Goal: Task Accomplishment & Management: Manage account settings

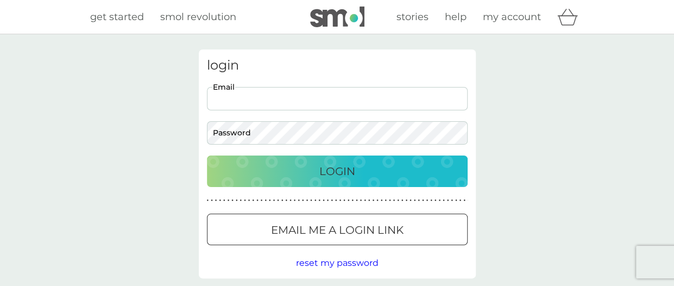
click at [239, 98] on input "Email" at bounding box center [337, 98] width 261 height 23
type input "[PERSON_NAME][EMAIL_ADDRESS][DOMAIN_NAME]"
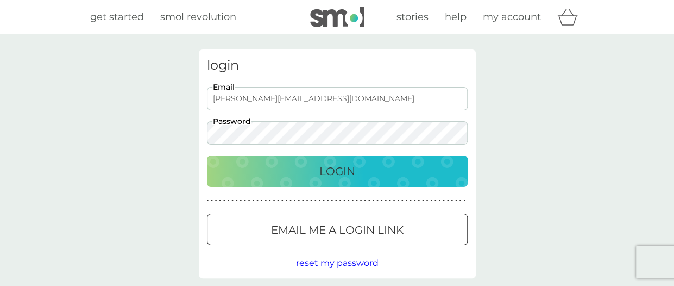
click at [207, 155] on button "Login" at bounding box center [337, 171] width 261 height 32
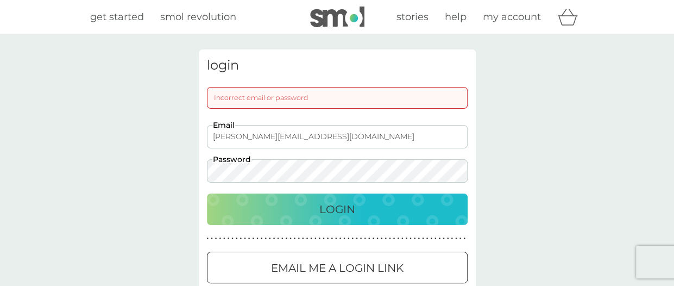
click at [207, 193] on button "Login" at bounding box center [337, 209] width 261 height 32
click at [71, 135] on div "login Incorrect email or password [PERSON_NAME][EMAIL_ADDRESS][DOMAIN_NAME] Ema…" at bounding box center [337, 182] width 674 height 297
click at [207, 193] on button "Login" at bounding box center [337, 209] width 261 height 32
click at [117, 161] on div "login Incorrect email or password [PERSON_NAME][EMAIL_ADDRESS][DOMAIN_NAME] Ema…" at bounding box center [337, 182] width 674 height 297
click at [207, 193] on button "Login" at bounding box center [337, 209] width 261 height 32
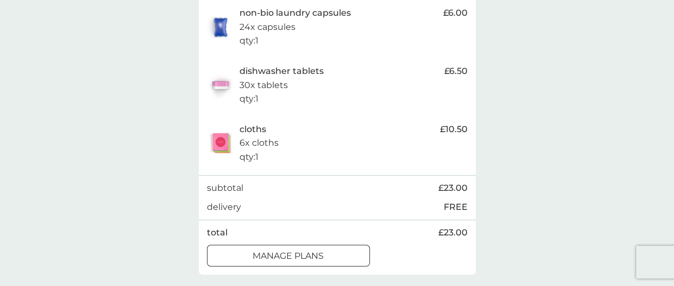
scroll to position [326, 0]
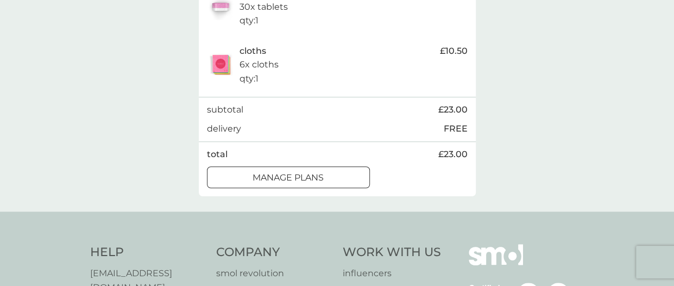
click at [319, 173] on p "manage plans" at bounding box center [288, 178] width 71 height 14
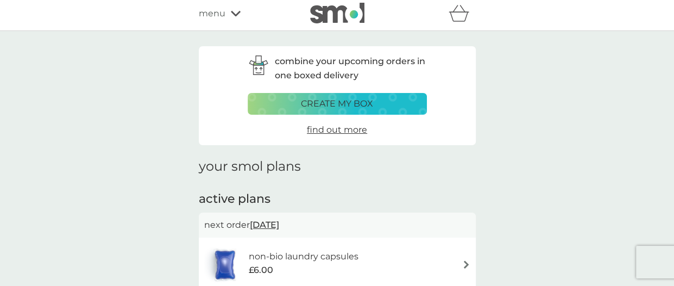
scroll to position [109, 0]
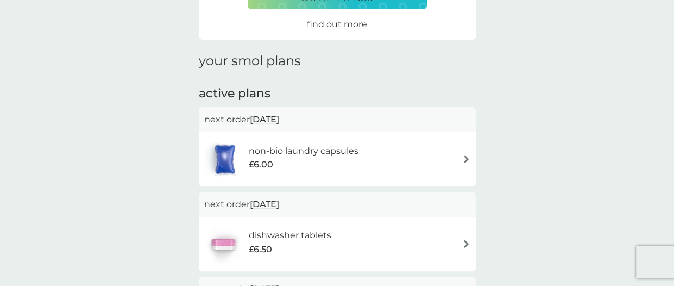
click at [448, 160] on div "non-bio laundry capsules £6.00" at bounding box center [337, 159] width 266 height 38
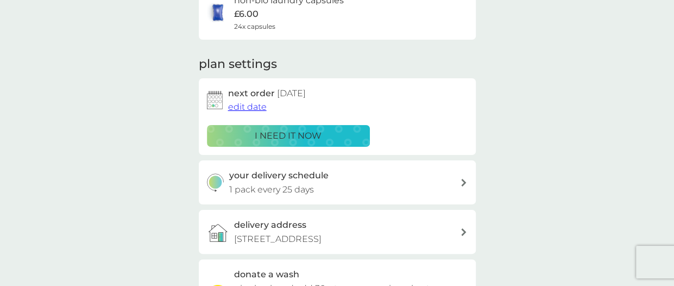
scroll to position [109, 0]
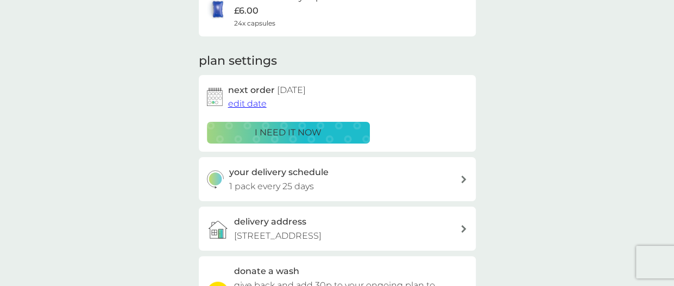
click at [237, 100] on span "edit date" at bounding box center [247, 103] width 39 height 10
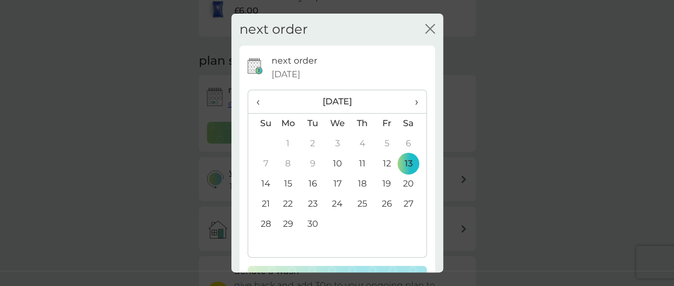
click at [409, 101] on span "›" at bounding box center [412, 101] width 11 height 23
click at [379, 221] on td "31" at bounding box center [386, 224] width 24 height 20
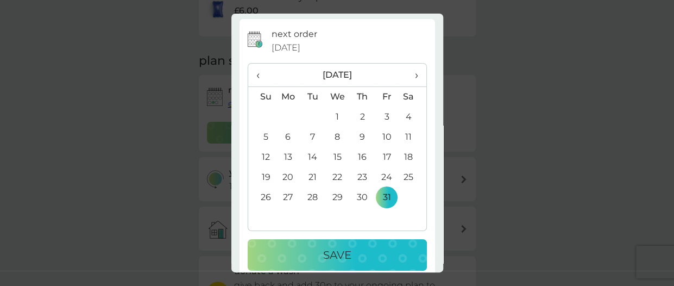
scroll to position [40, 0]
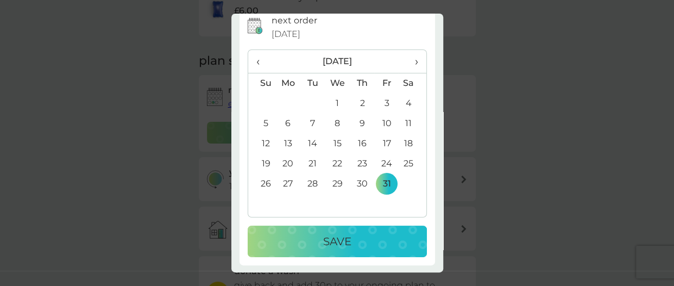
click at [369, 238] on div "Save" at bounding box center [338, 241] width 158 height 17
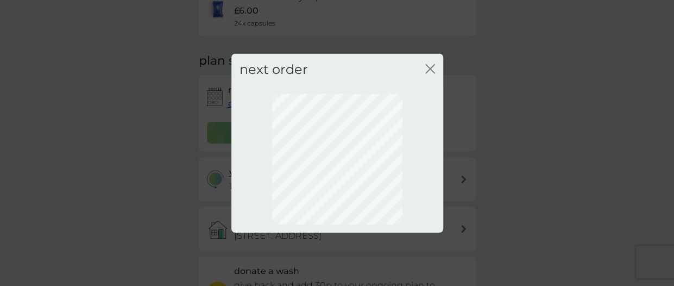
scroll to position [0, 0]
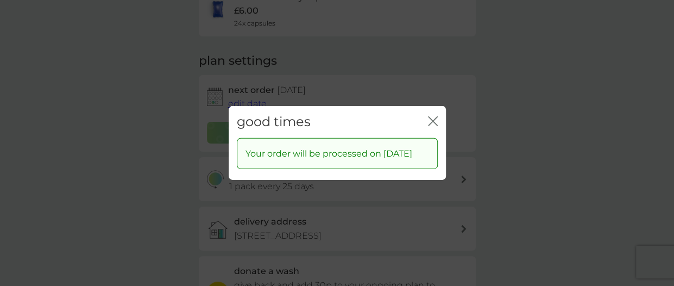
click at [436, 116] on icon "close" at bounding box center [433, 121] width 10 height 10
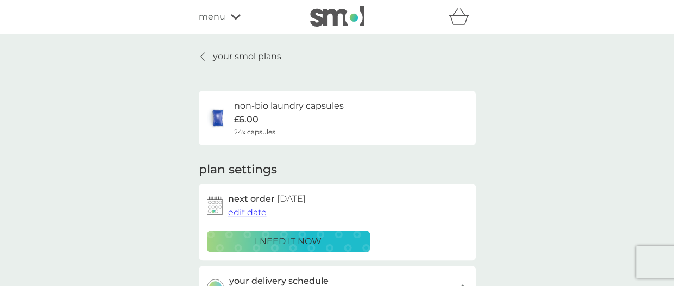
click at [226, 56] on p "your smol plans" at bounding box center [247, 56] width 68 height 14
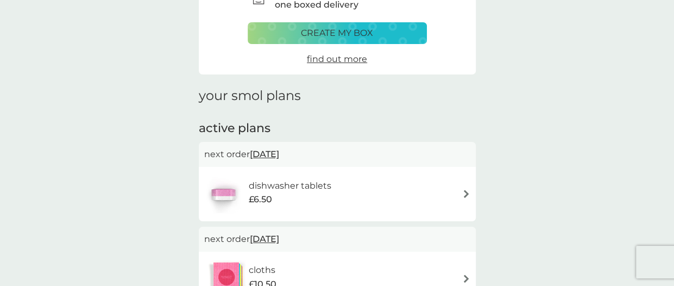
scroll to position [109, 0]
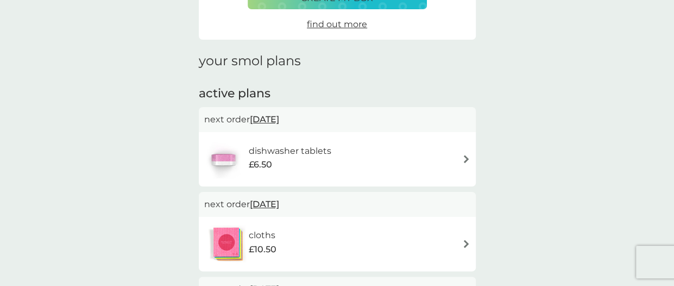
click at [346, 156] on div "dishwasher tablets £6.50" at bounding box center [337, 159] width 266 height 38
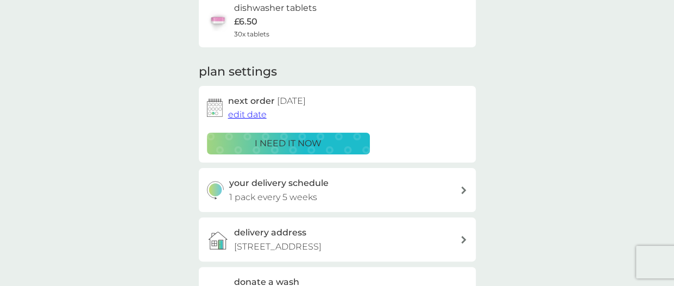
scroll to position [109, 0]
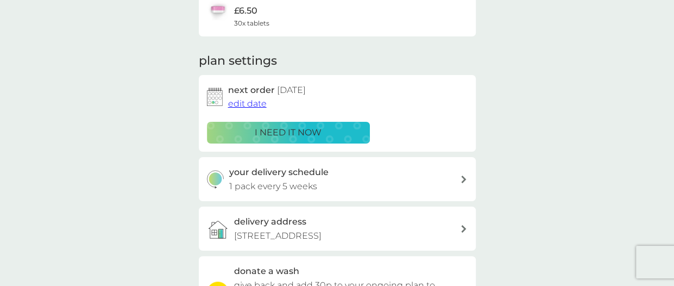
click at [254, 104] on span "edit date" at bounding box center [247, 103] width 39 height 10
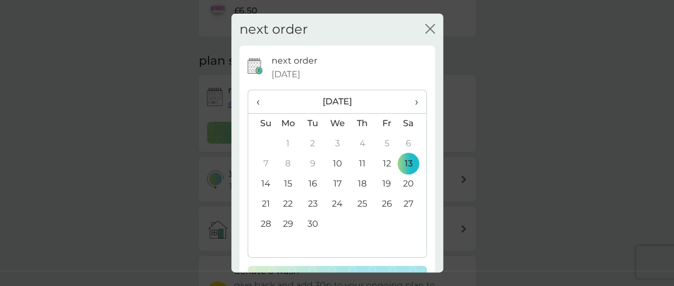
click at [402, 183] on td "20" at bounding box center [412, 184] width 27 height 20
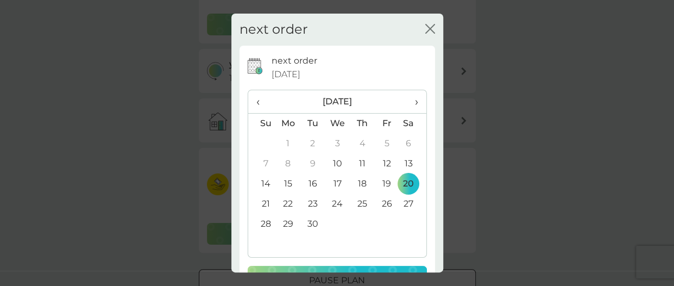
scroll to position [217, 0]
click at [361, 265] on div "next order [DATE] ‹ [DATE] › Su Mo Tu We Th Fr Sa 31 1 2 3 4 5 6 7 8 9 10 11 12…" at bounding box center [337, 175] width 179 height 243
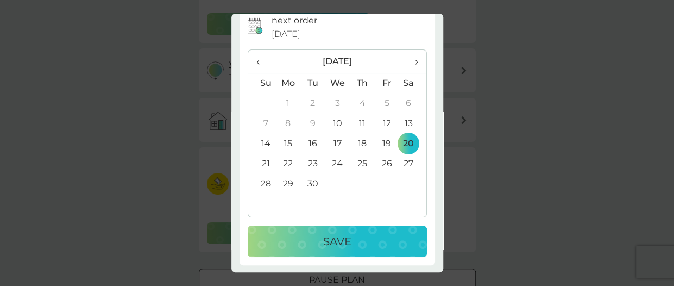
click at [342, 237] on p "Save" at bounding box center [337, 241] width 28 height 17
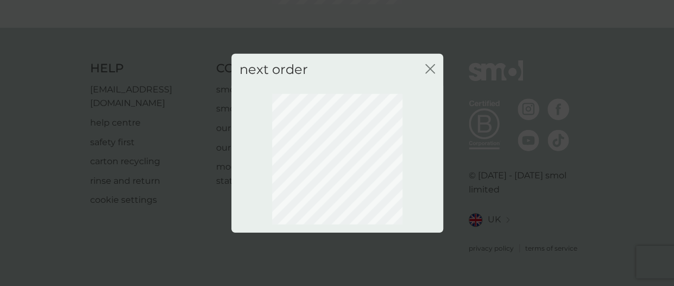
scroll to position [170, 0]
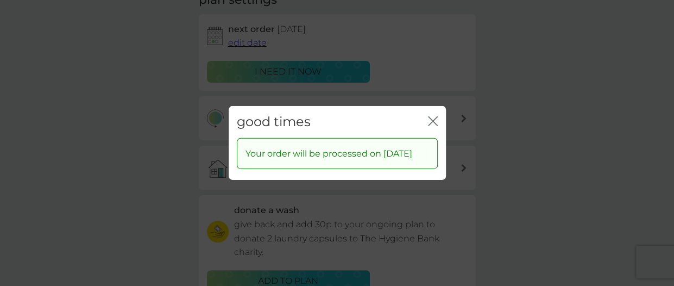
click at [432, 116] on icon "close" at bounding box center [433, 121] width 10 height 10
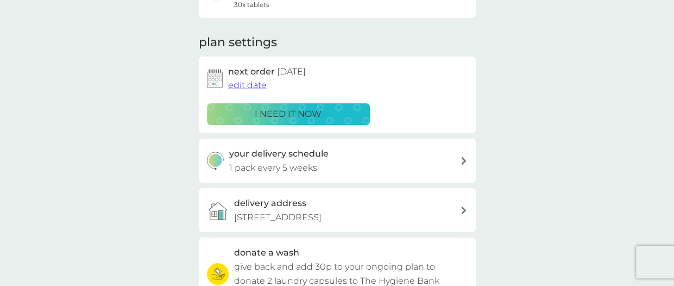
scroll to position [0, 0]
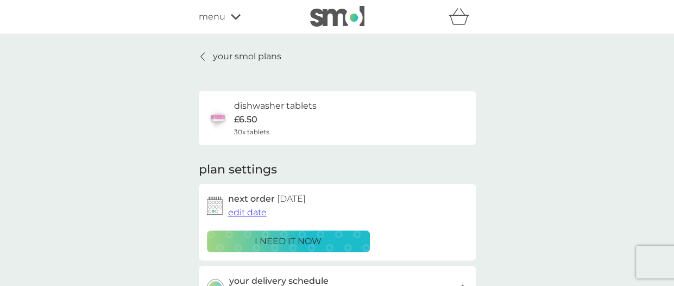
drag, startPoint x: 219, startPoint y: 54, endPoint x: 586, endPoint y: 115, distance: 372.3
click at [219, 54] on p "your smol plans" at bounding box center [247, 56] width 68 height 14
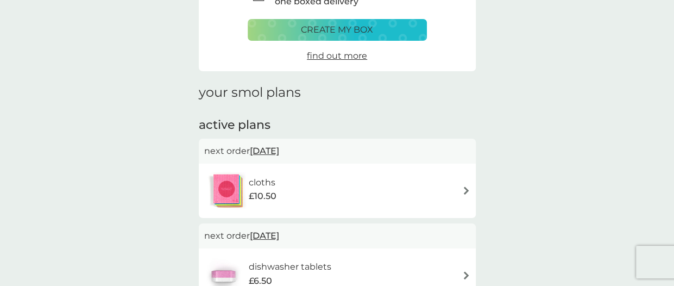
scroll to position [163, 0]
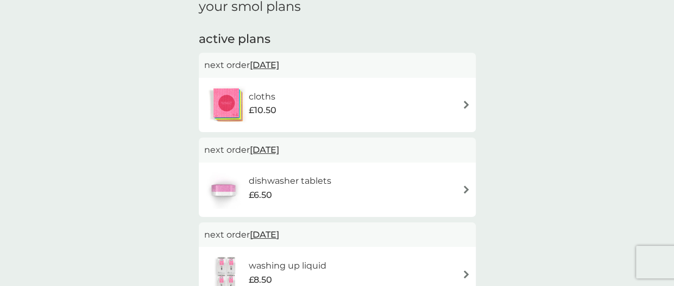
click at [279, 65] on span "[DATE]" at bounding box center [264, 64] width 29 height 21
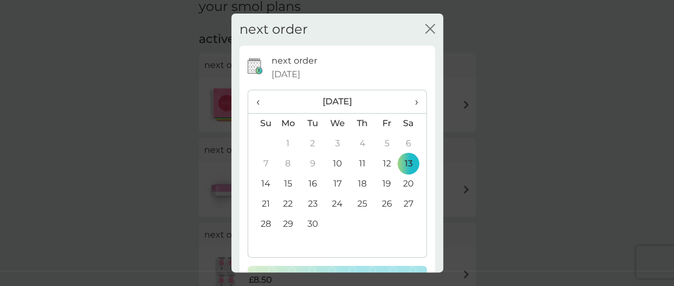
click at [409, 182] on td "20" at bounding box center [412, 184] width 27 height 20
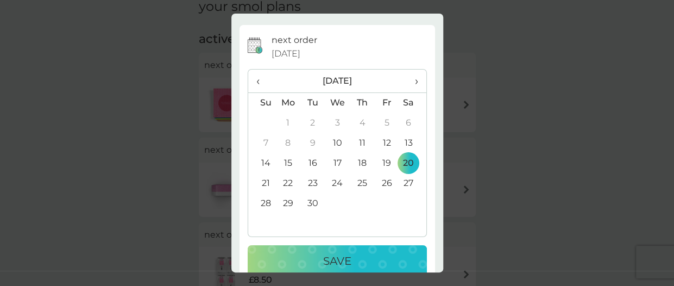
scroll to position [40, 0]
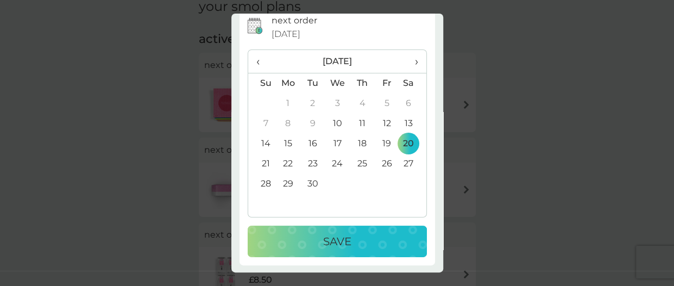
click at [365, 242] on div "Save" at bounding box center [338, 241] width 158 height 17
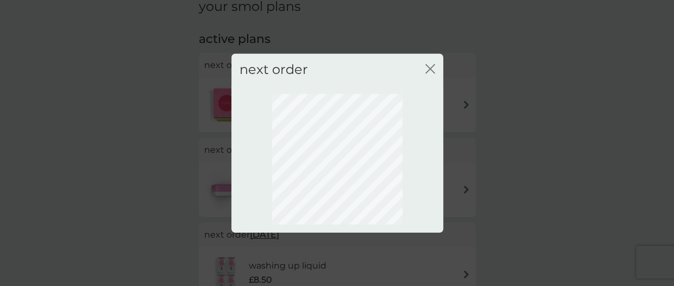
scroll to position [0, 0]
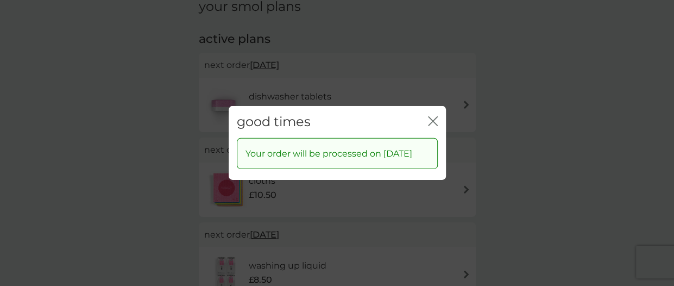
click at [430, 116] on icon "close" at bounding box center [433, 121] width 10 height 10
